Goal: Information Seeking & Learning: Learn about a topic

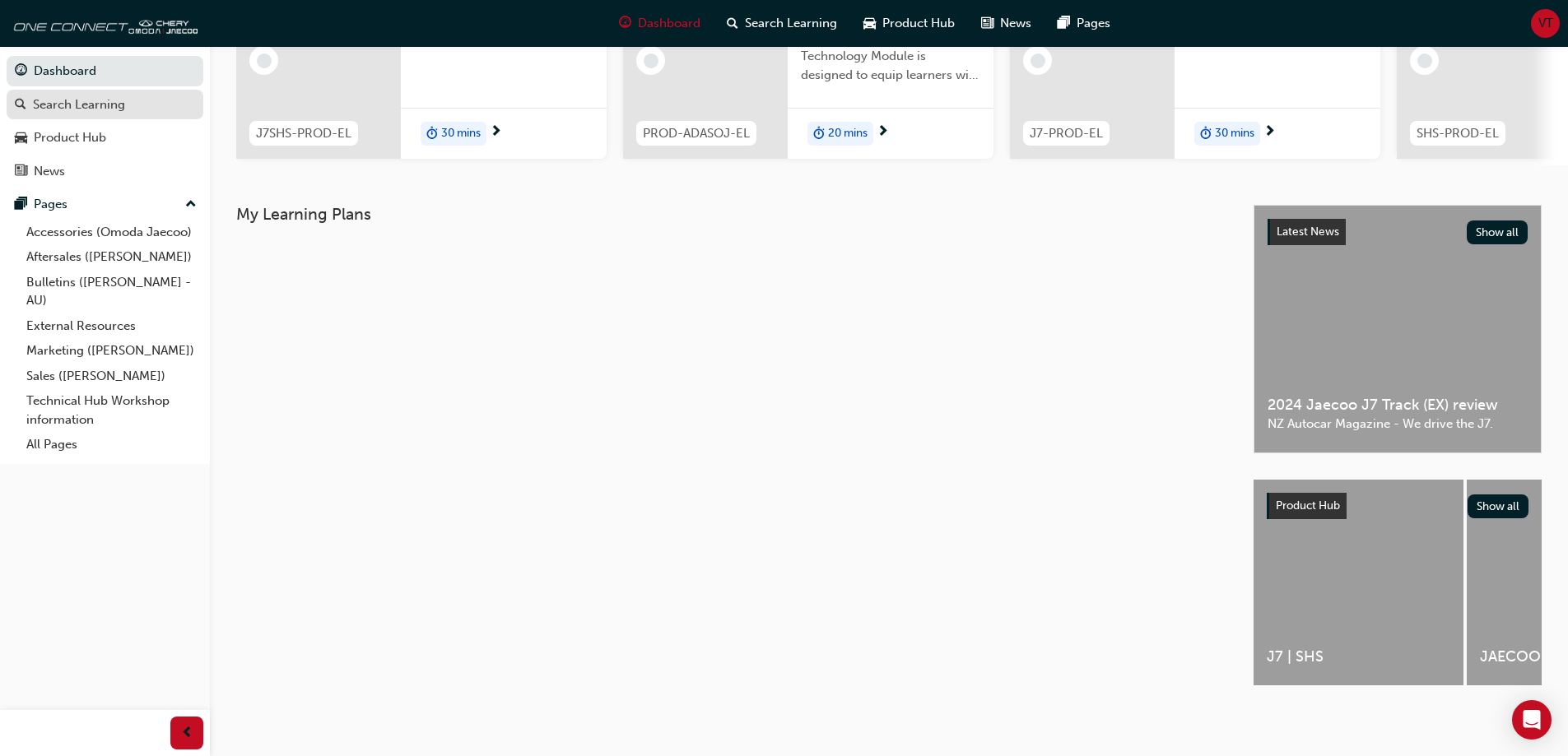
scroll to position [63, 0]
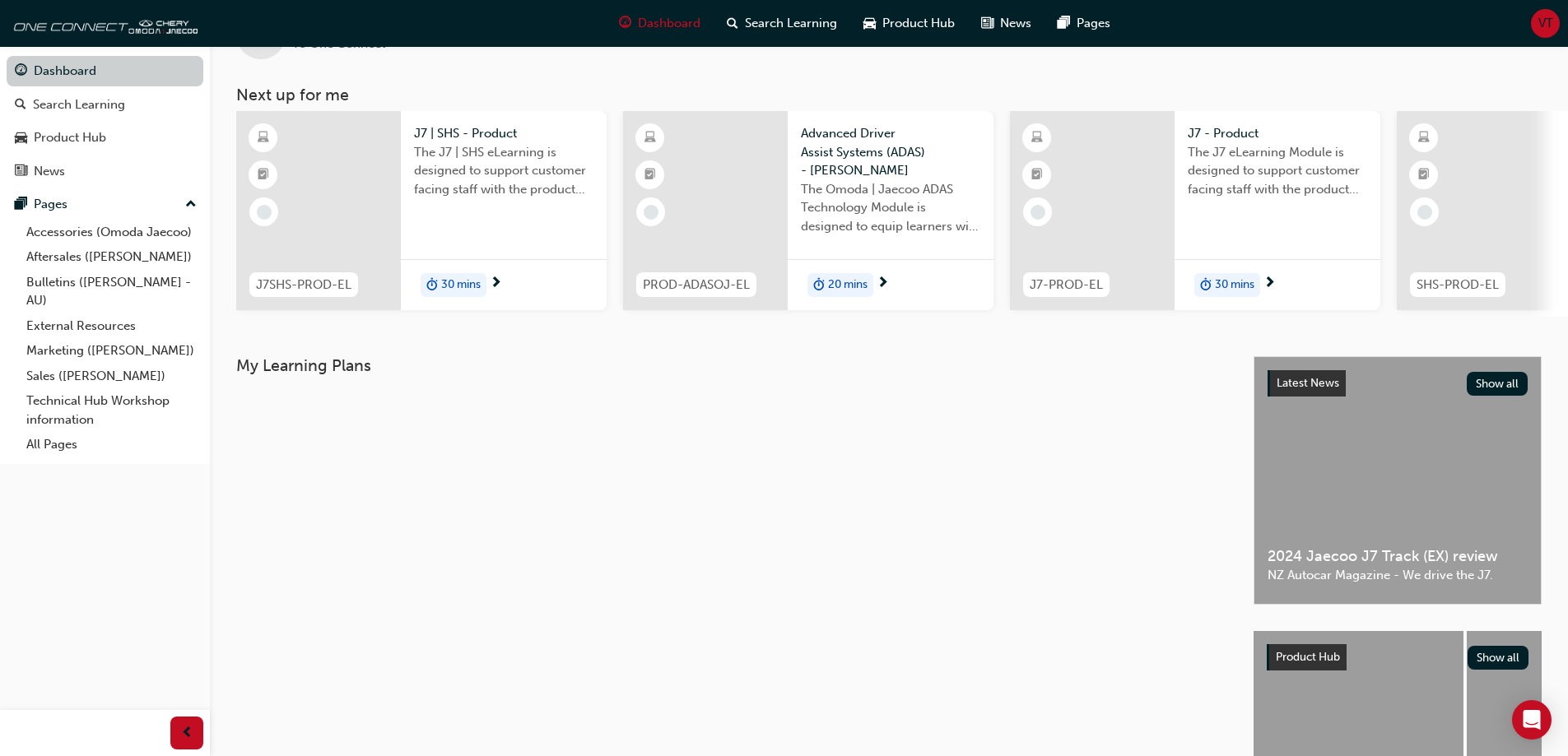
click at [109, 68] on link "Dashboard" at bounding box center [105, 71] width 197 height 30
click at [112, 99] on div "Search Learning" at bounding box center [79, 105] width 92 height 19
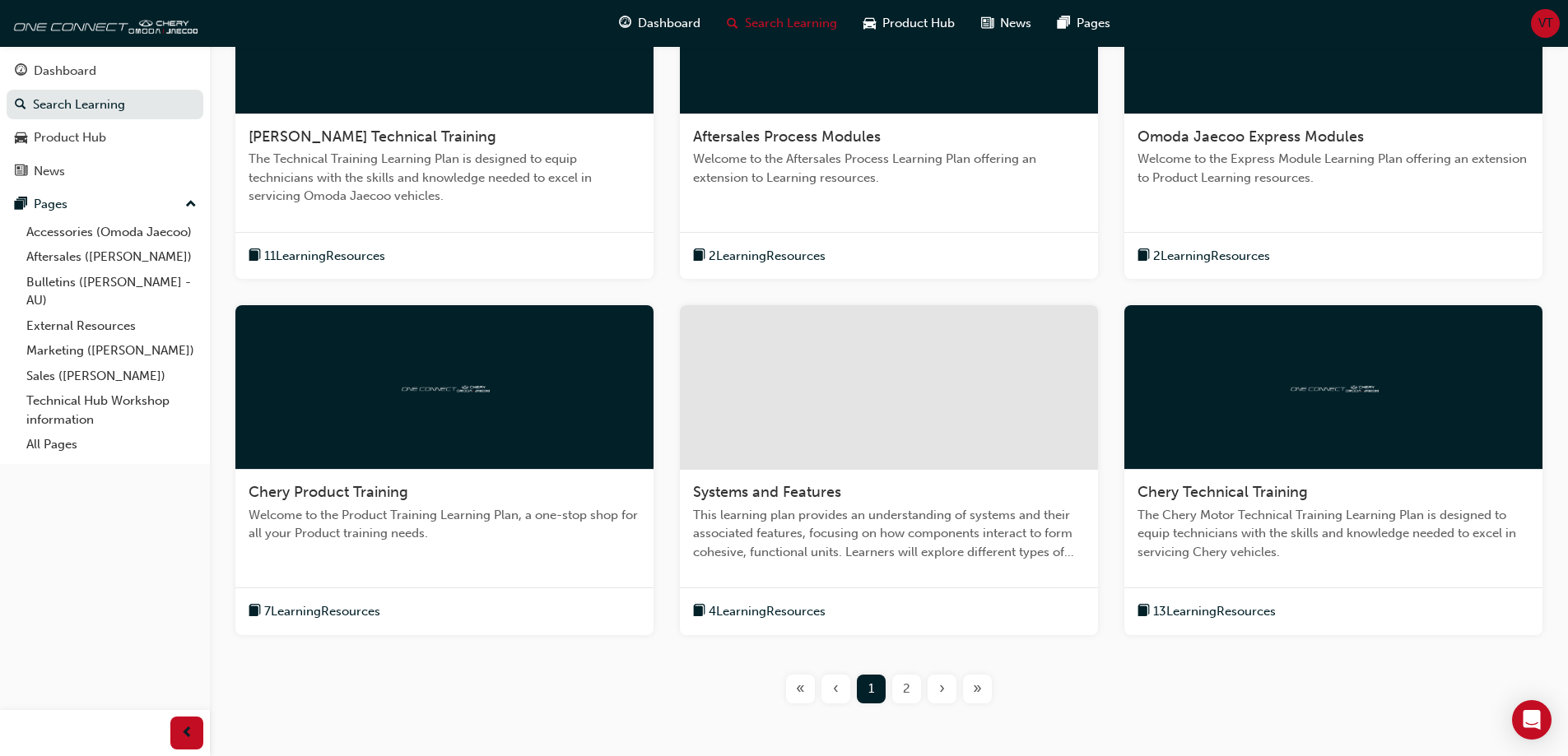
scroll to position [493, 0]
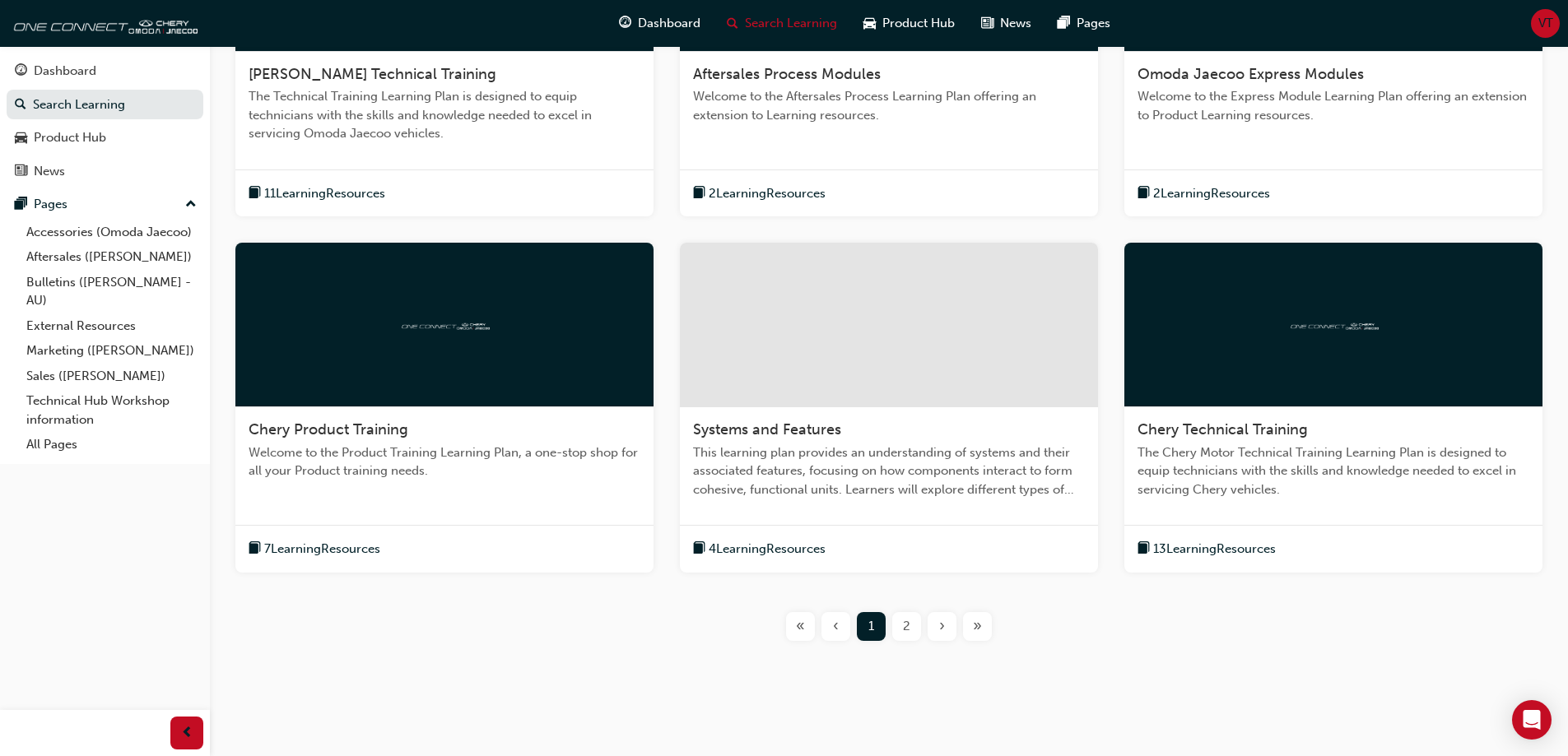
click at [902, 631] on div "2" at bounding box center [906, 627] width 29 height 29
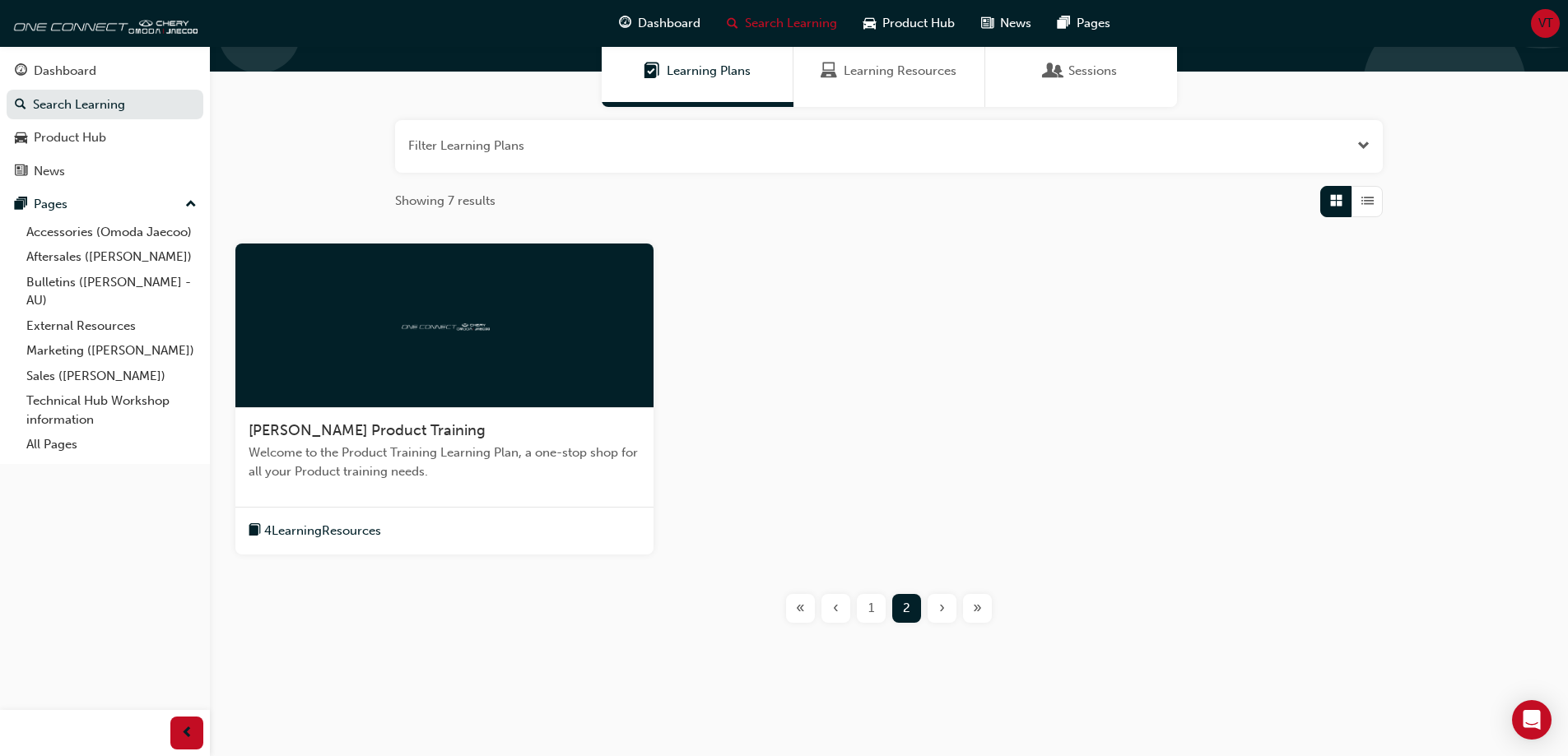
scroll to position [138, 0]
click at [428, 422] on span "[PERSON_NAME] Product Training" at bounding box center [367, 430] width 237 height 18
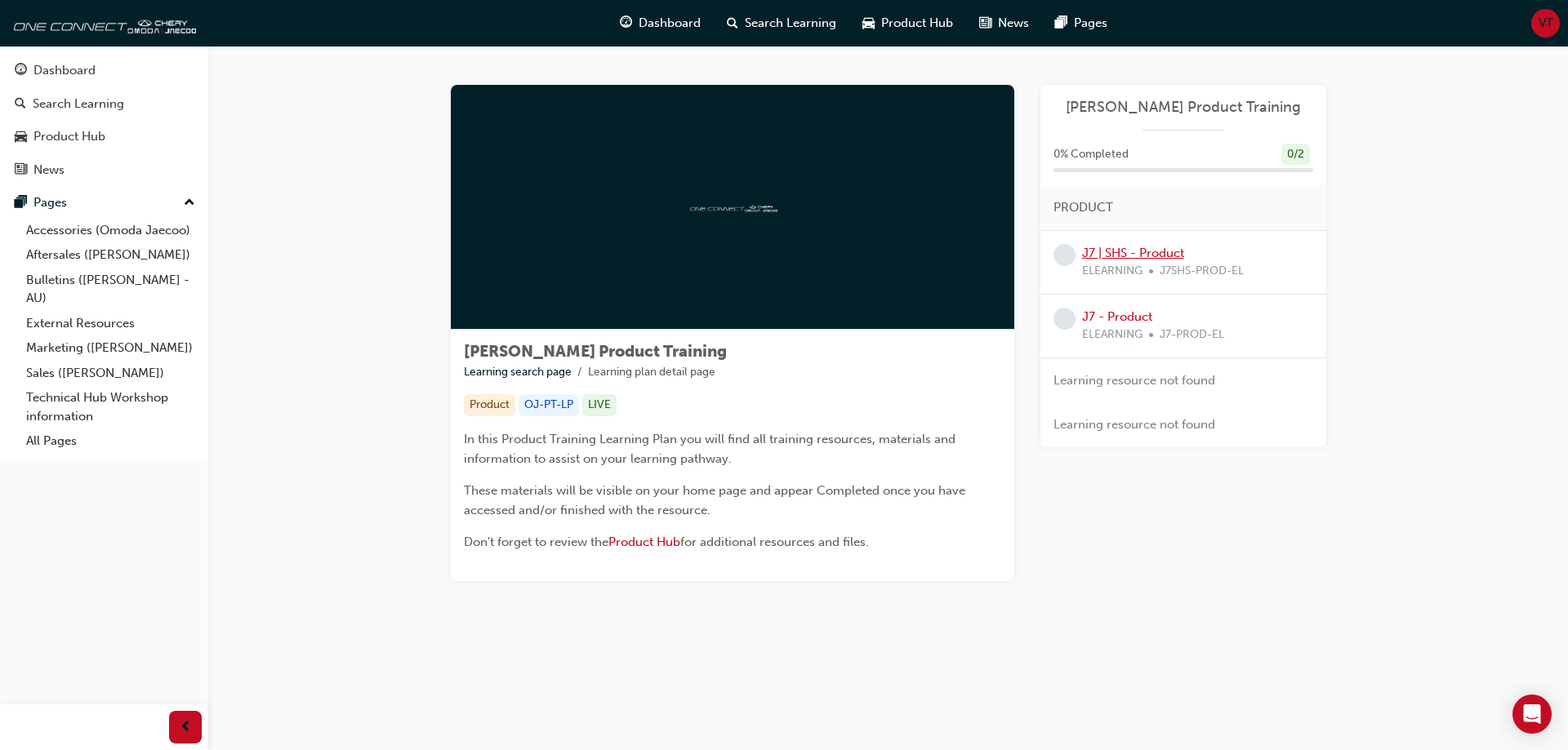
click at [1160, 252] on link "J7 | SHS - Product" at bounding box center [1134, 253] width 102 height 15
click at [1112, 320] on link "J7 - Product" at bounding box center [1118, 317] width 70 height 15
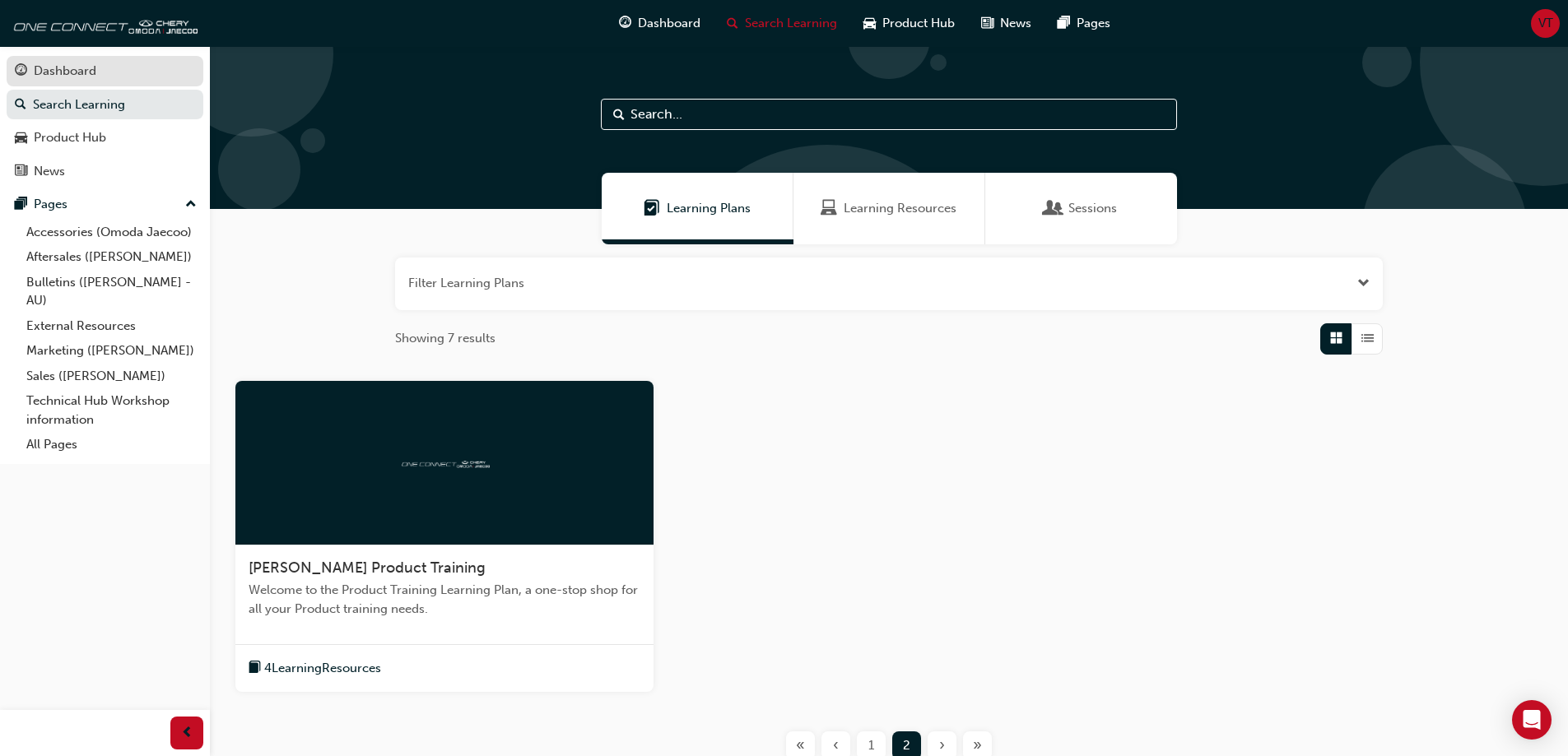
click at [71, 73] on div "Dashboard" at bounding box center [65, 71] width 63 height 19
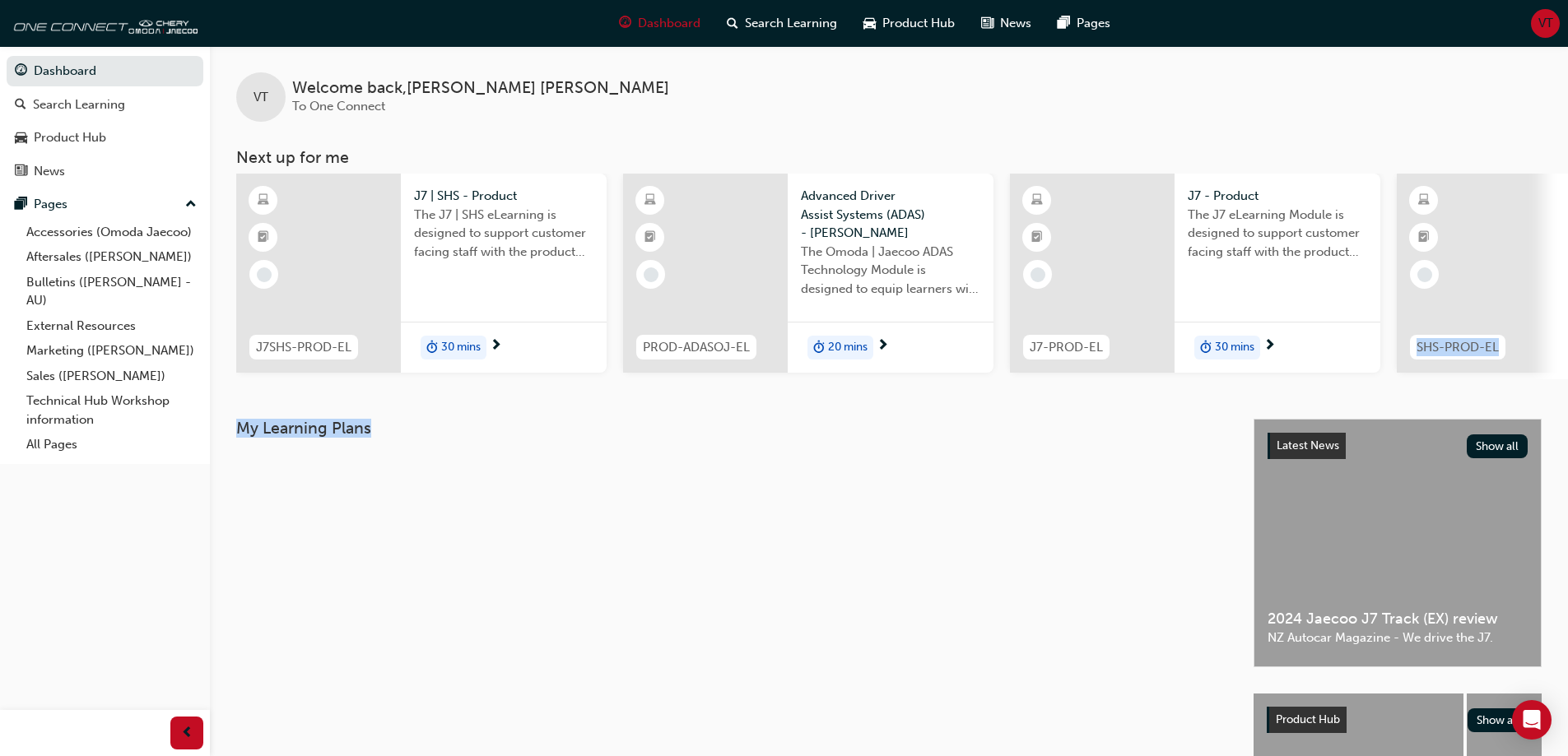
drag, startPoint x: 1386, startPoint y: 312, endPoint x: 581, endPoint y: 519, distance: 831.2
click at [575, 524] on div "VT Welcome back , [PERSON_NAME][DATE] To One Connect Next up for me J7SHS-PROD-…" at bounding box center [888, 487] width 1358 height 883
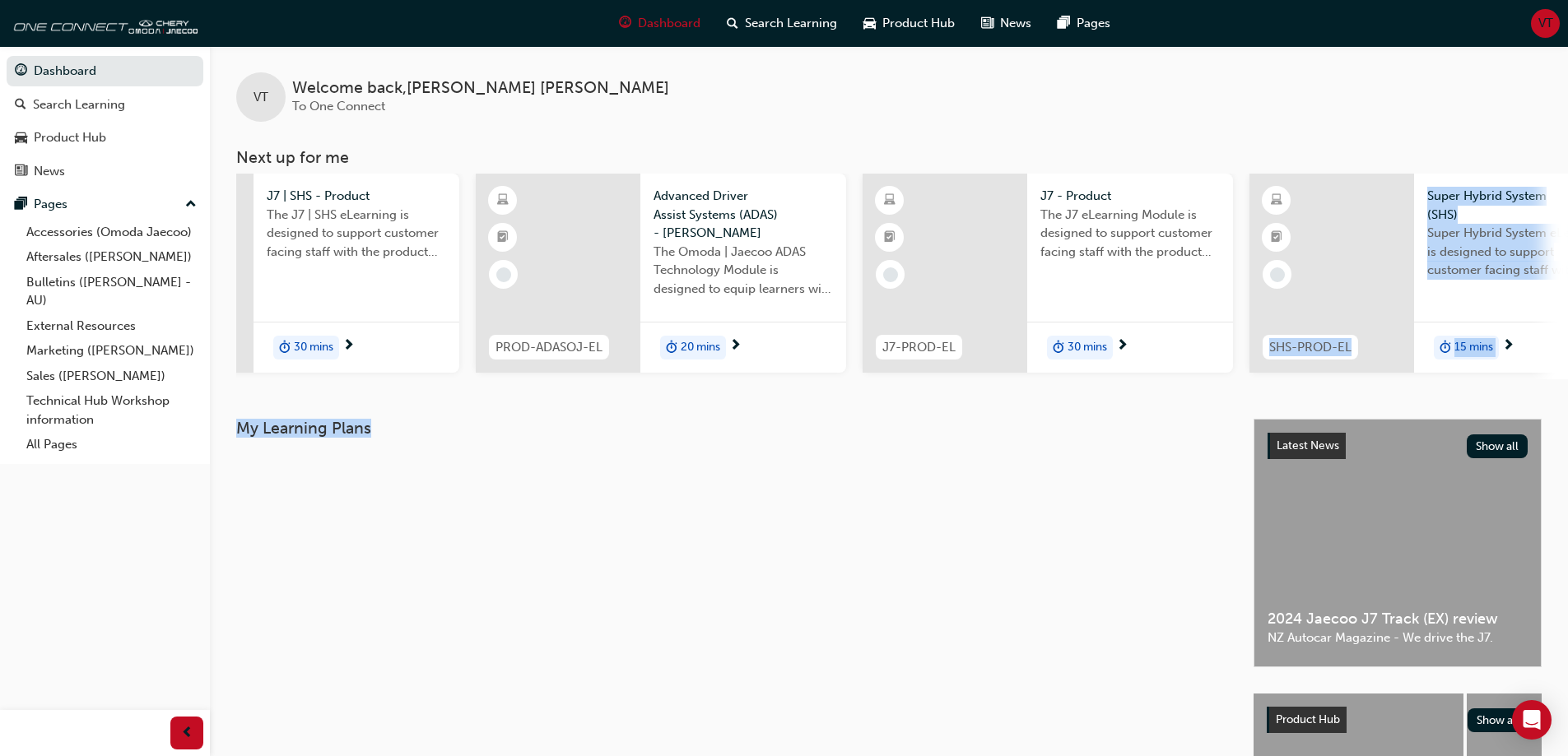
scroll to position [0, 211]
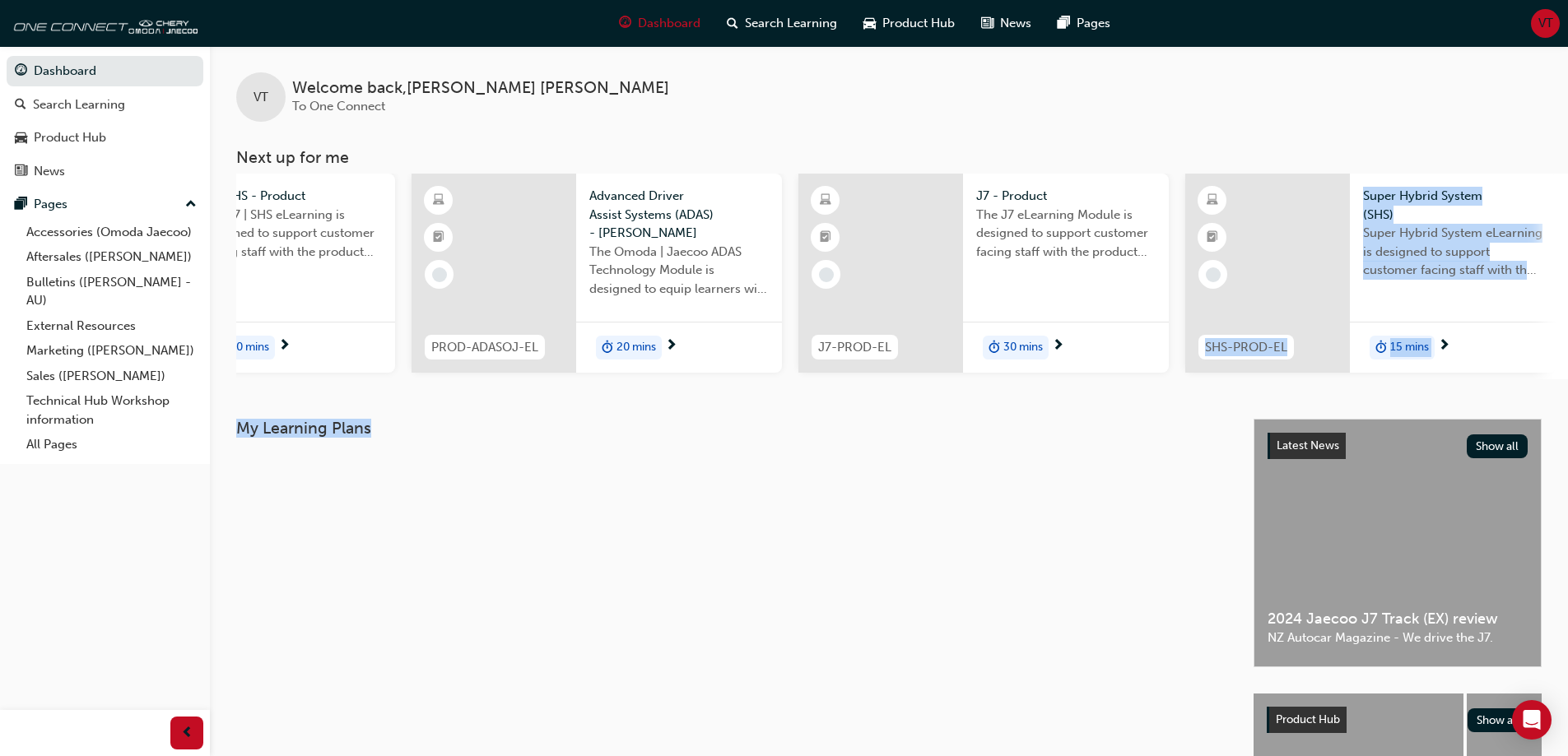
click at [903, 516] on div "My Learning Plans" at bounding box center [745, 674] width 1017 height 510
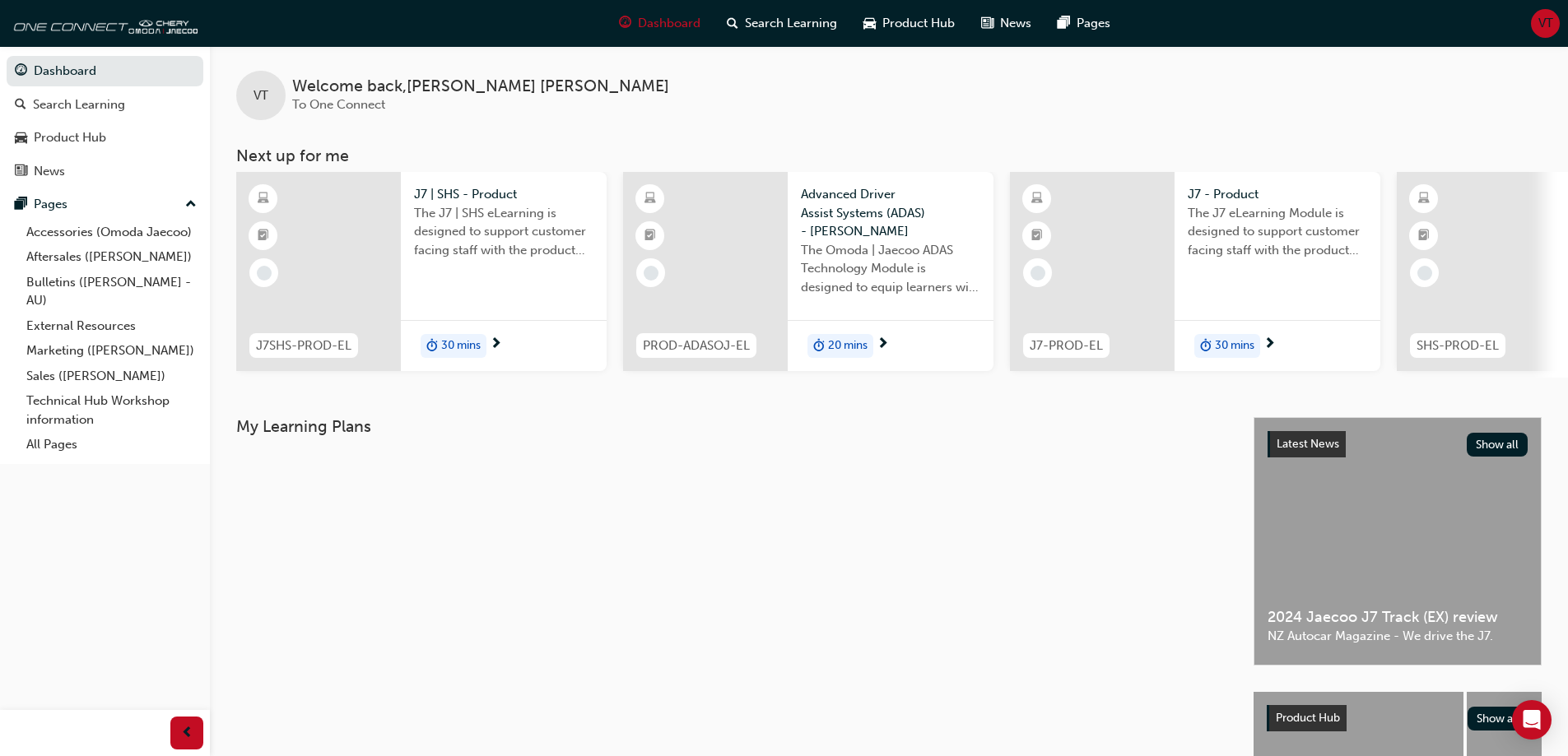
scroll to position [0, 0]
click at [84, 105] on div "Search Learning" at bounding box center [79, 105] width 92 height 19
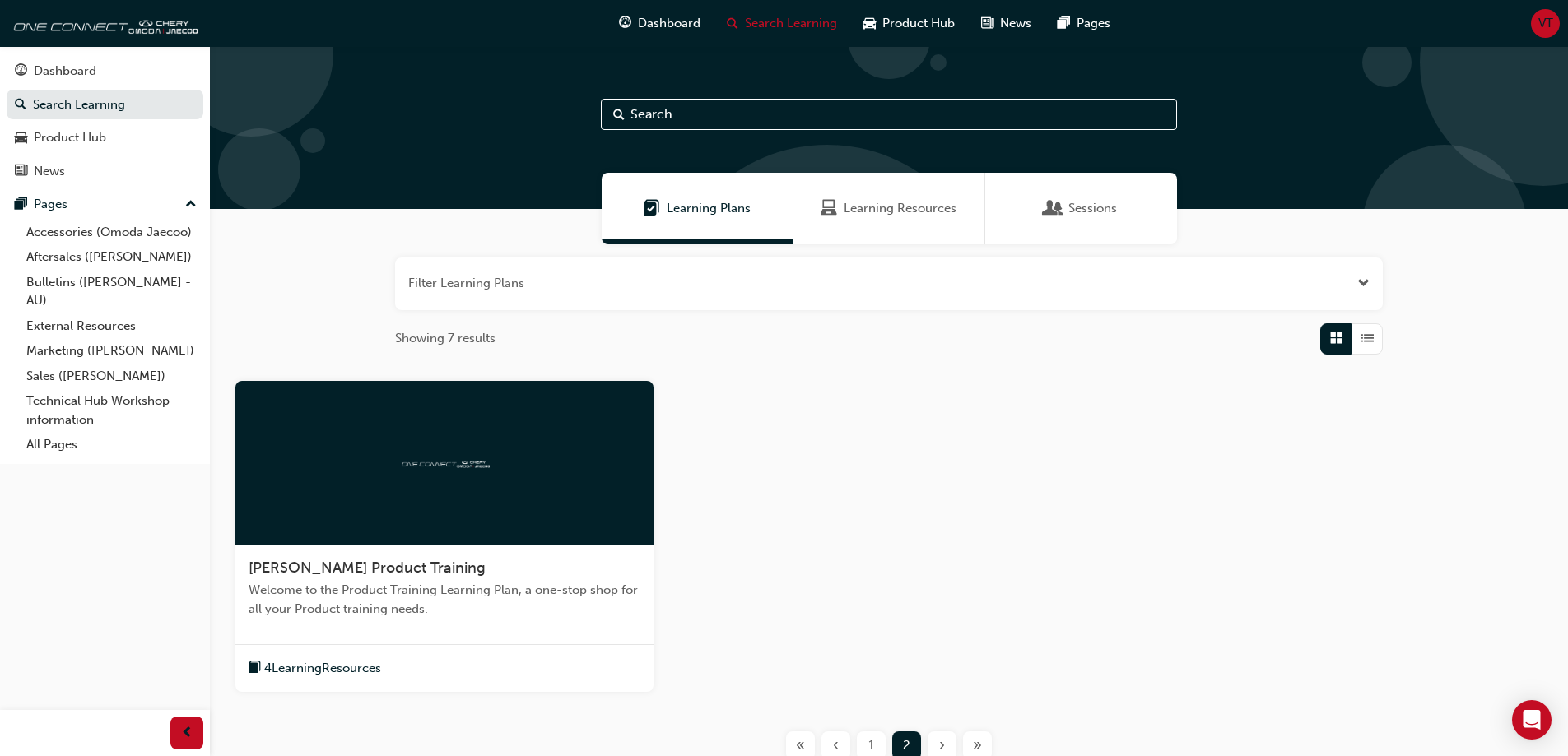
click at [901, 215] on span "Learning Resources" at bounding box center [899, 209] width 112 height 19
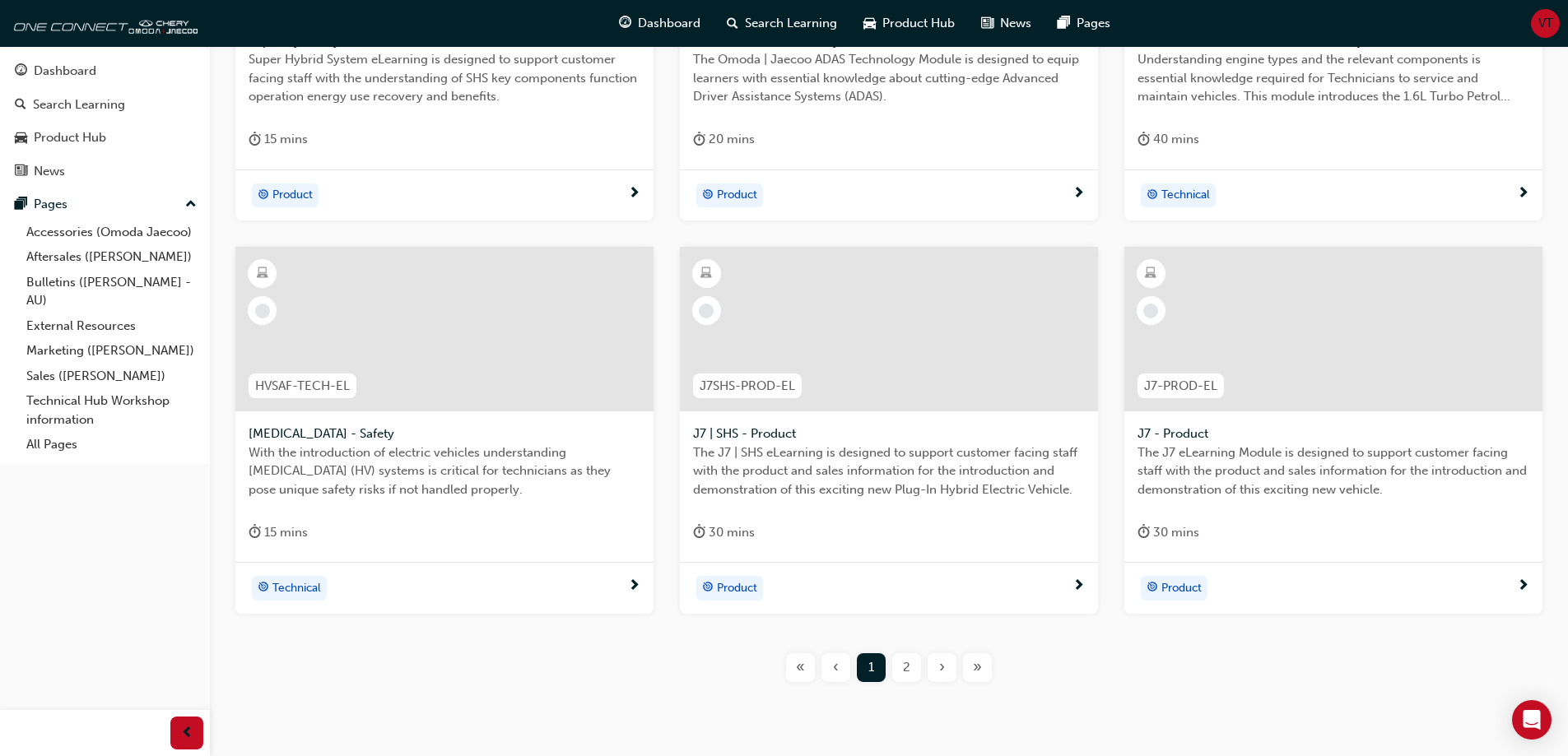
scroll to position [586, 0]
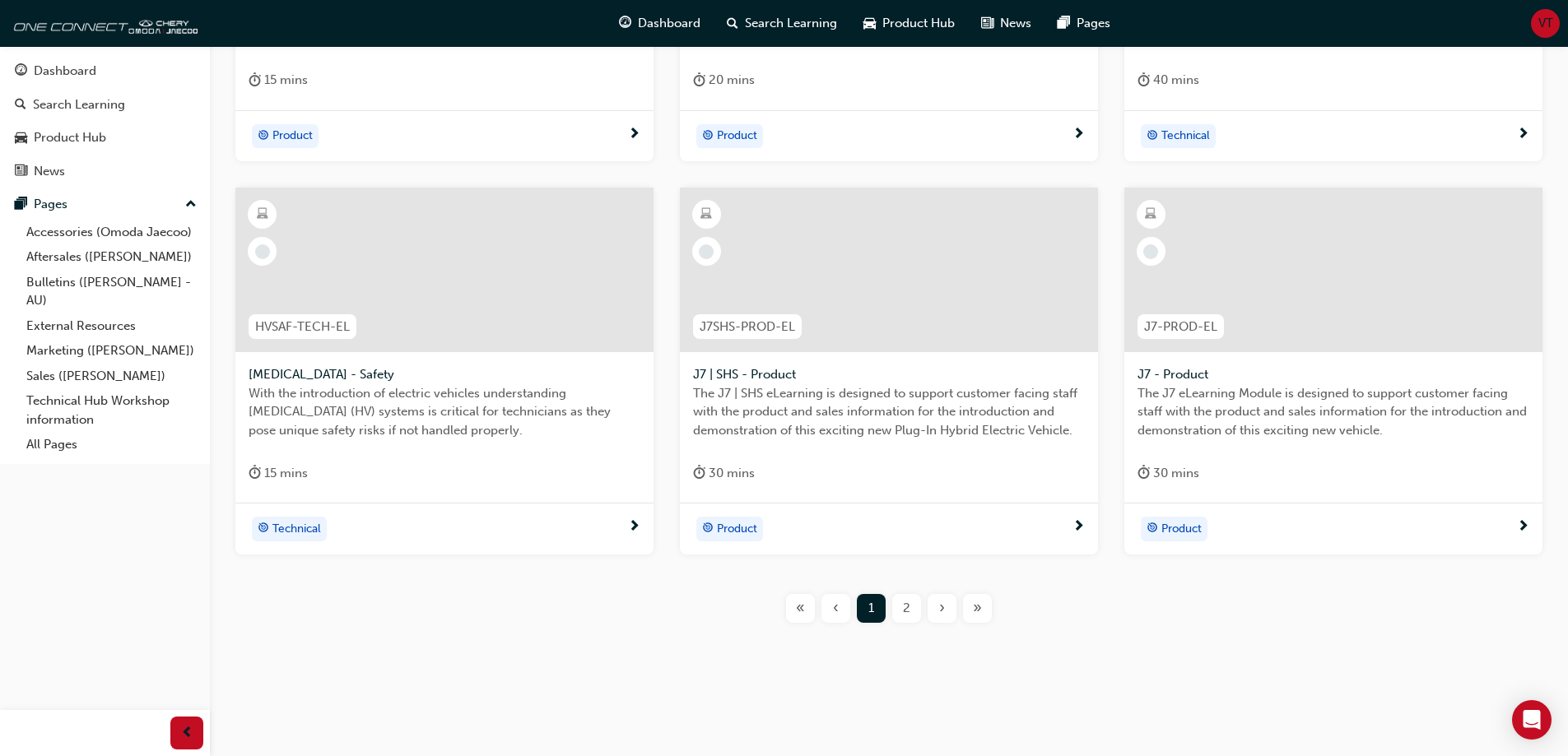
click at [936, 609] on div "›" at bounding box center [942, 608] width 29 height 29
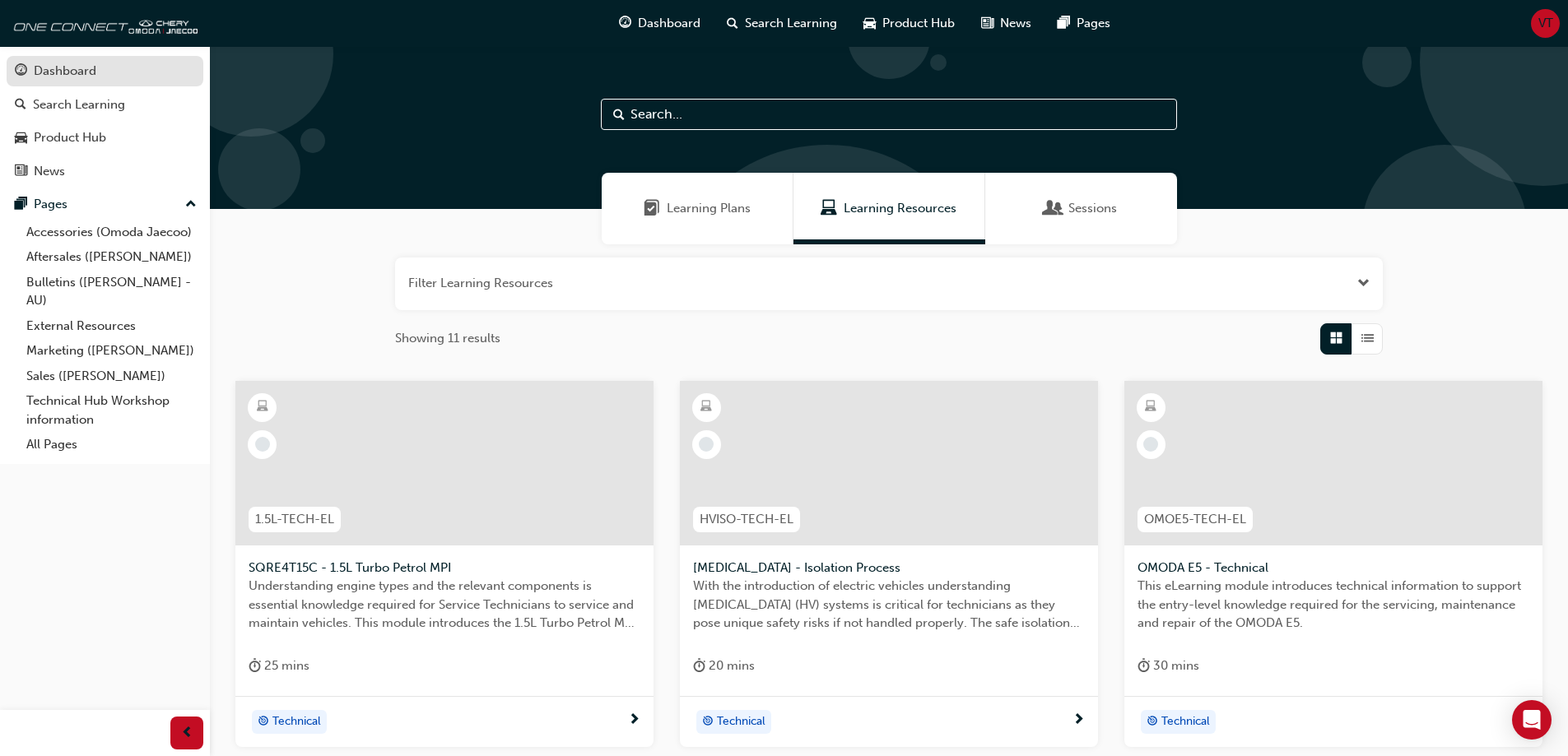
click at [79, 78] on div "Dashboard" at bounding box center [65, 71] width 63 height 19
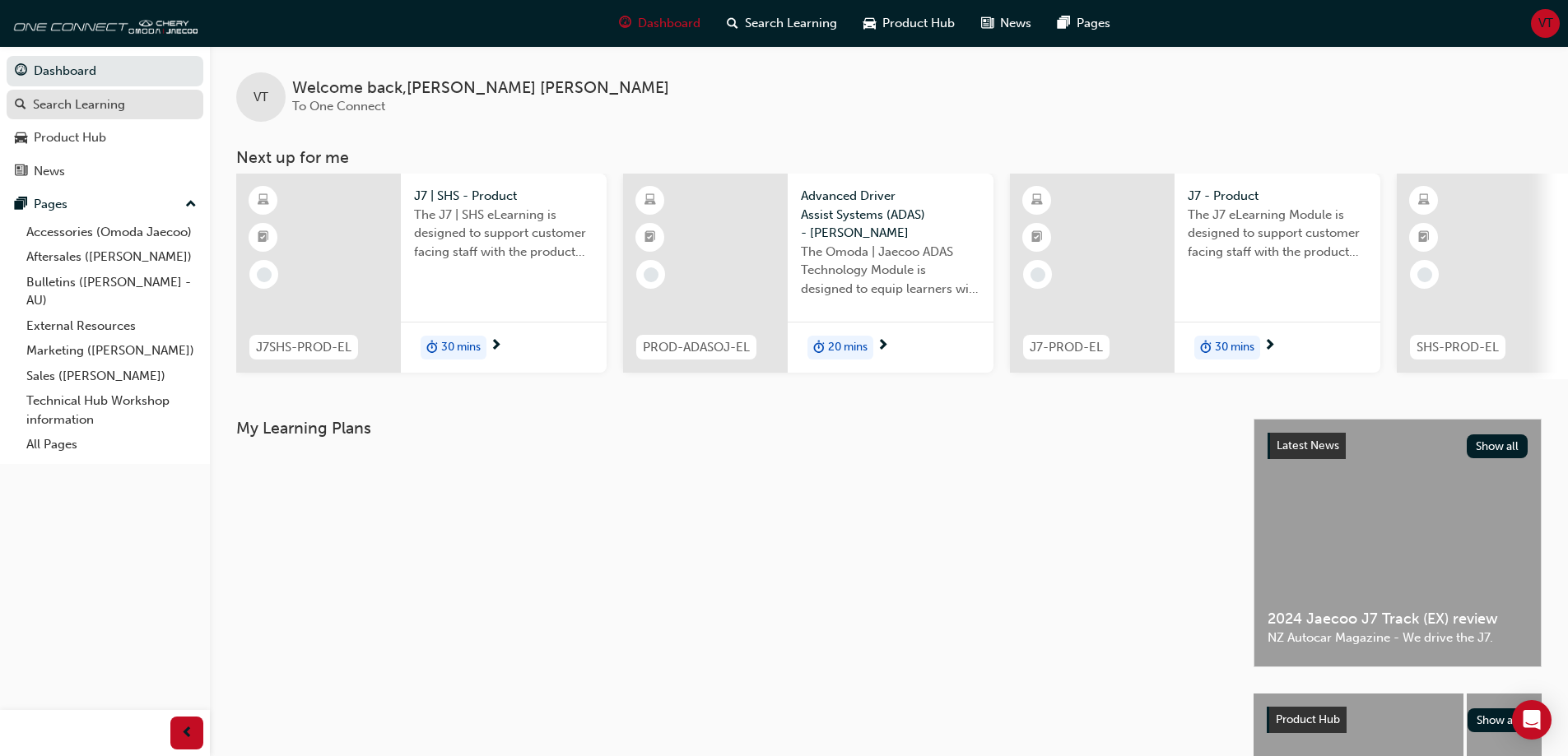
click at [84, 106] on div "Search Learning" at bounding box center [79, 105] width 92 height 19
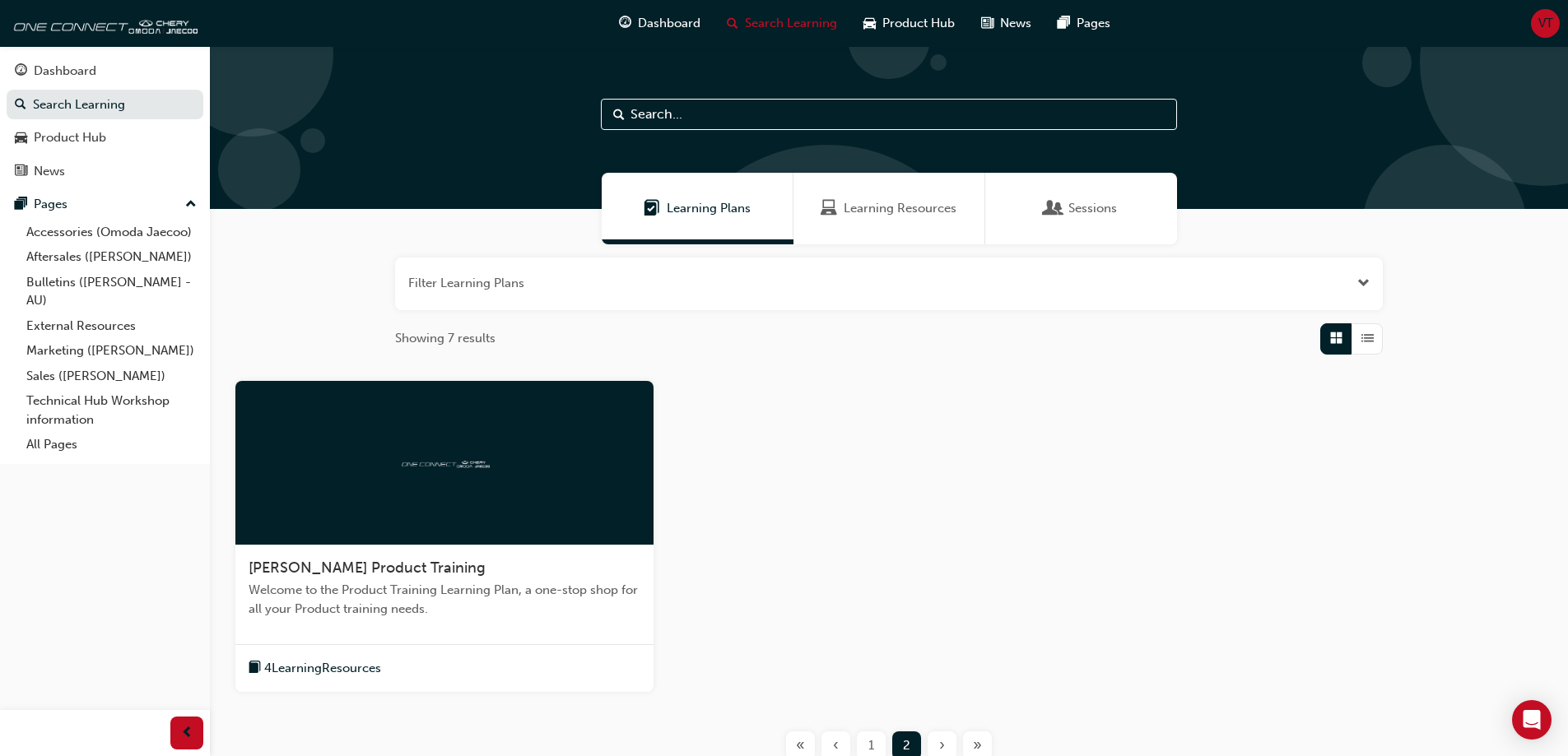
click at [1078, 220] on div "Sessions" at bounding box center [1081, 209] width 192 height 72
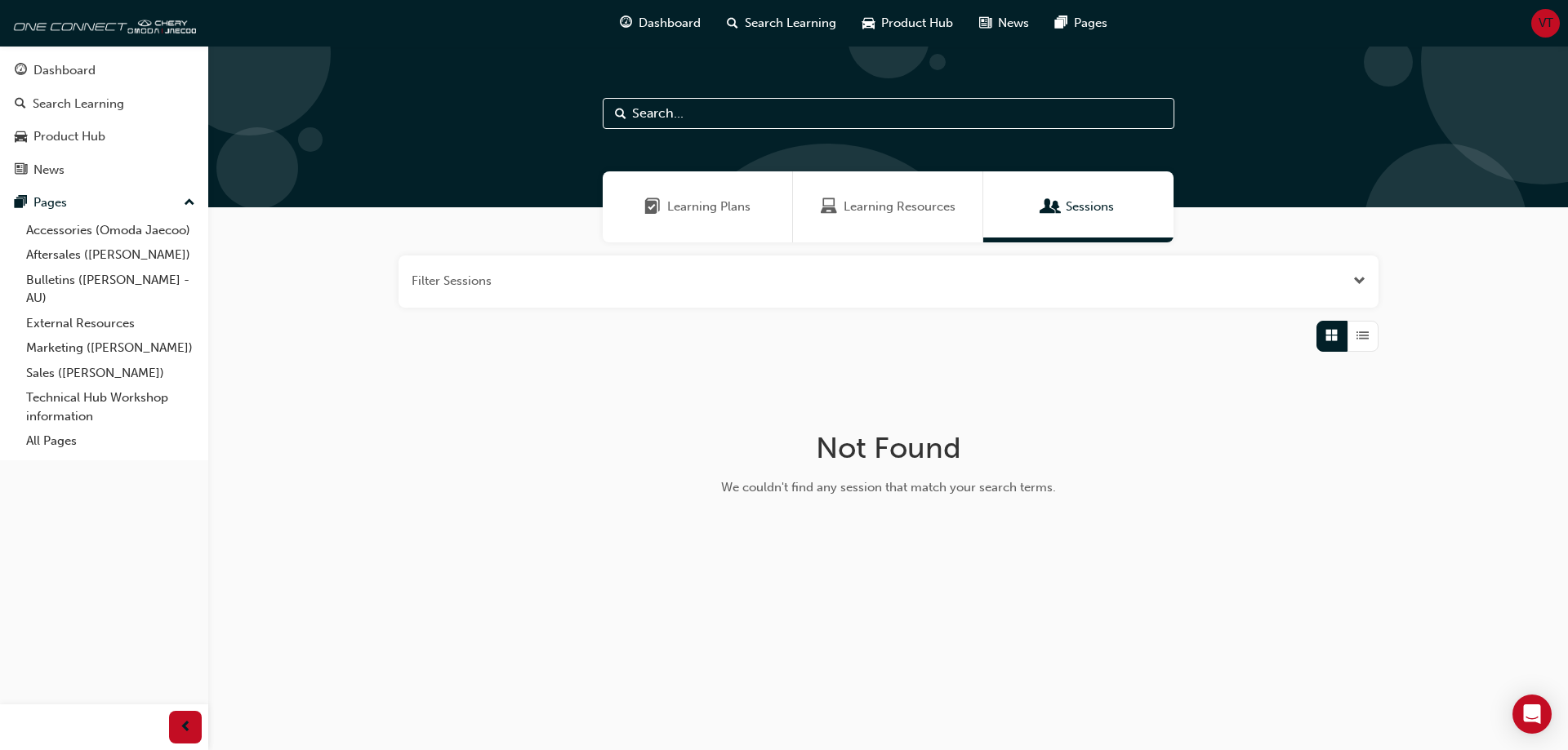
drag, startPoint x: 874, startPoint y: 214, endPoint x: 844, endPoint y: 214, distance: 30.0
click at [873, 213] on span "Learning Resources" at bounding box center [899, 207] width 112 height 18
